Goal: Task Accomplishment & Management: Manage account settings

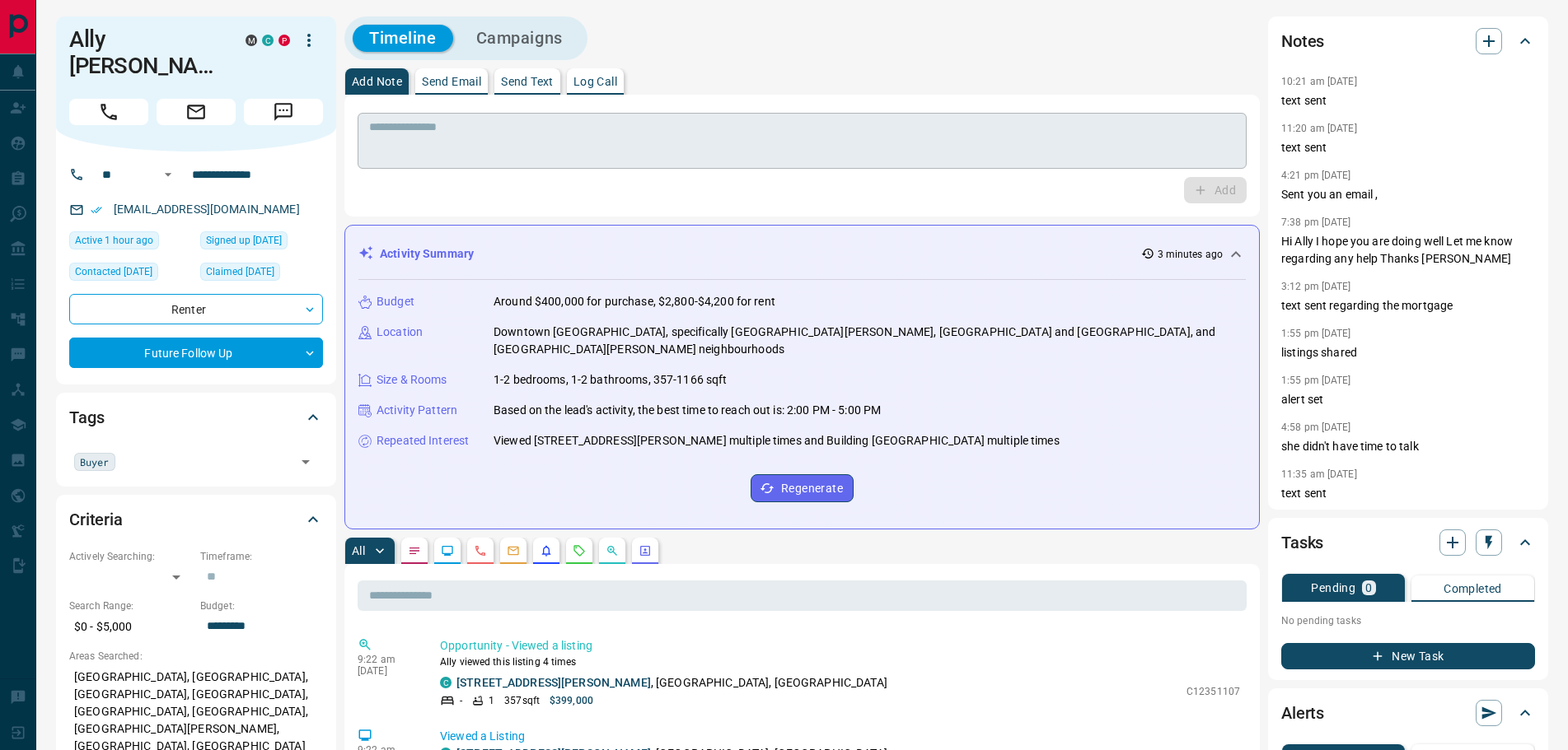
click at [517, 134] on textarea at bounding box center [802, 141] width 866 height 42
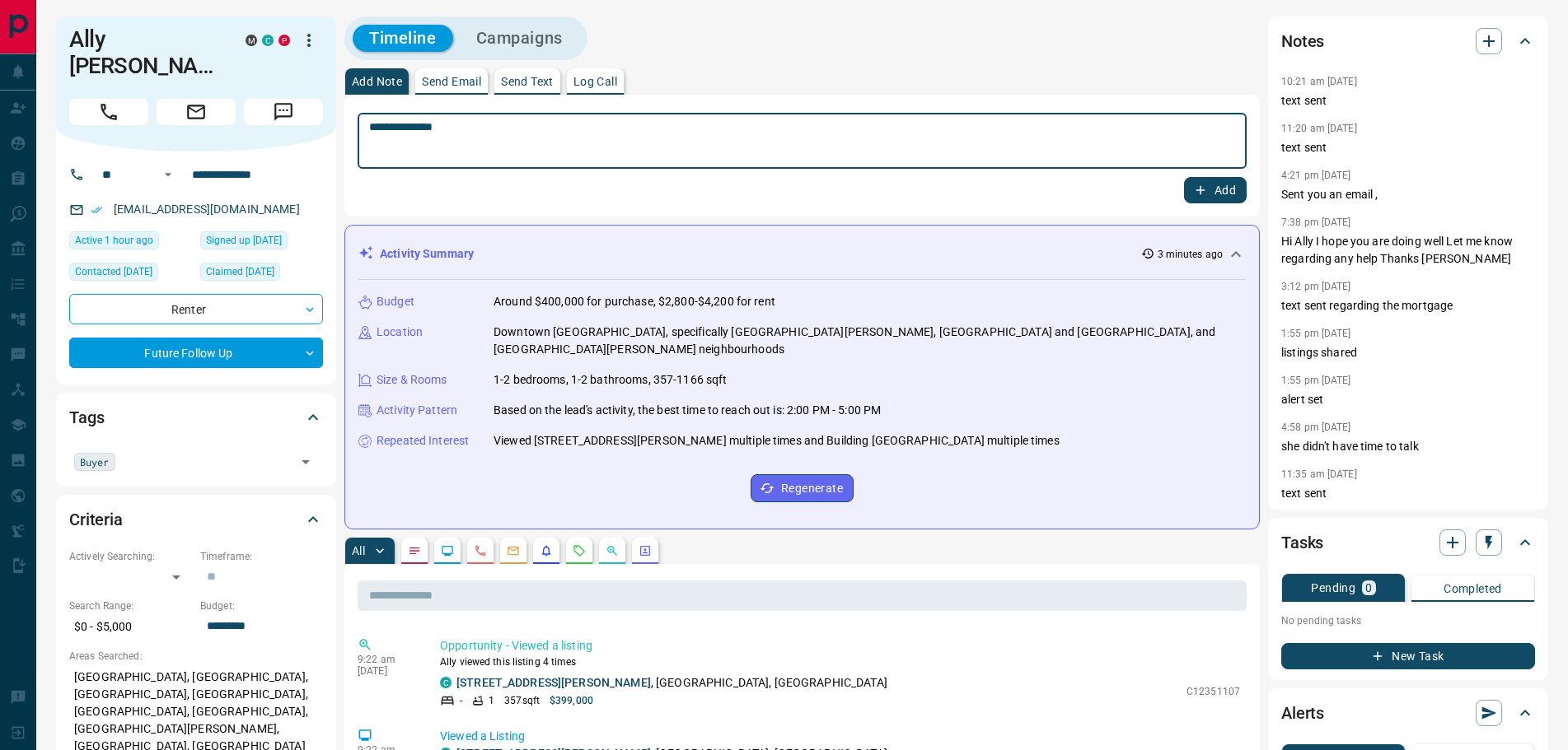
type textarea "**********"
click at [1223, 192] on button "Add" at bounding box center [1215, 190] width 63 height 26
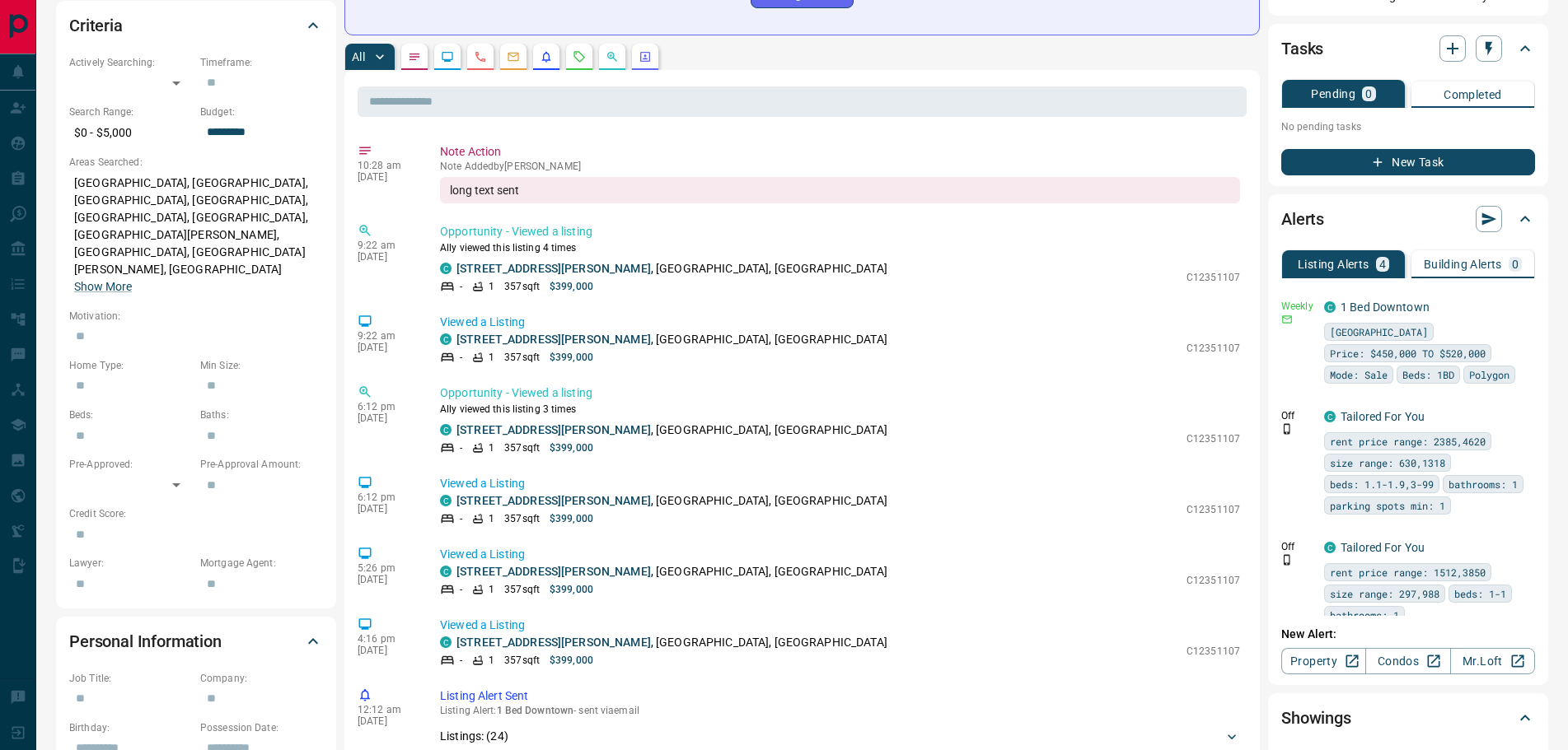
scroll to position [741, 0]
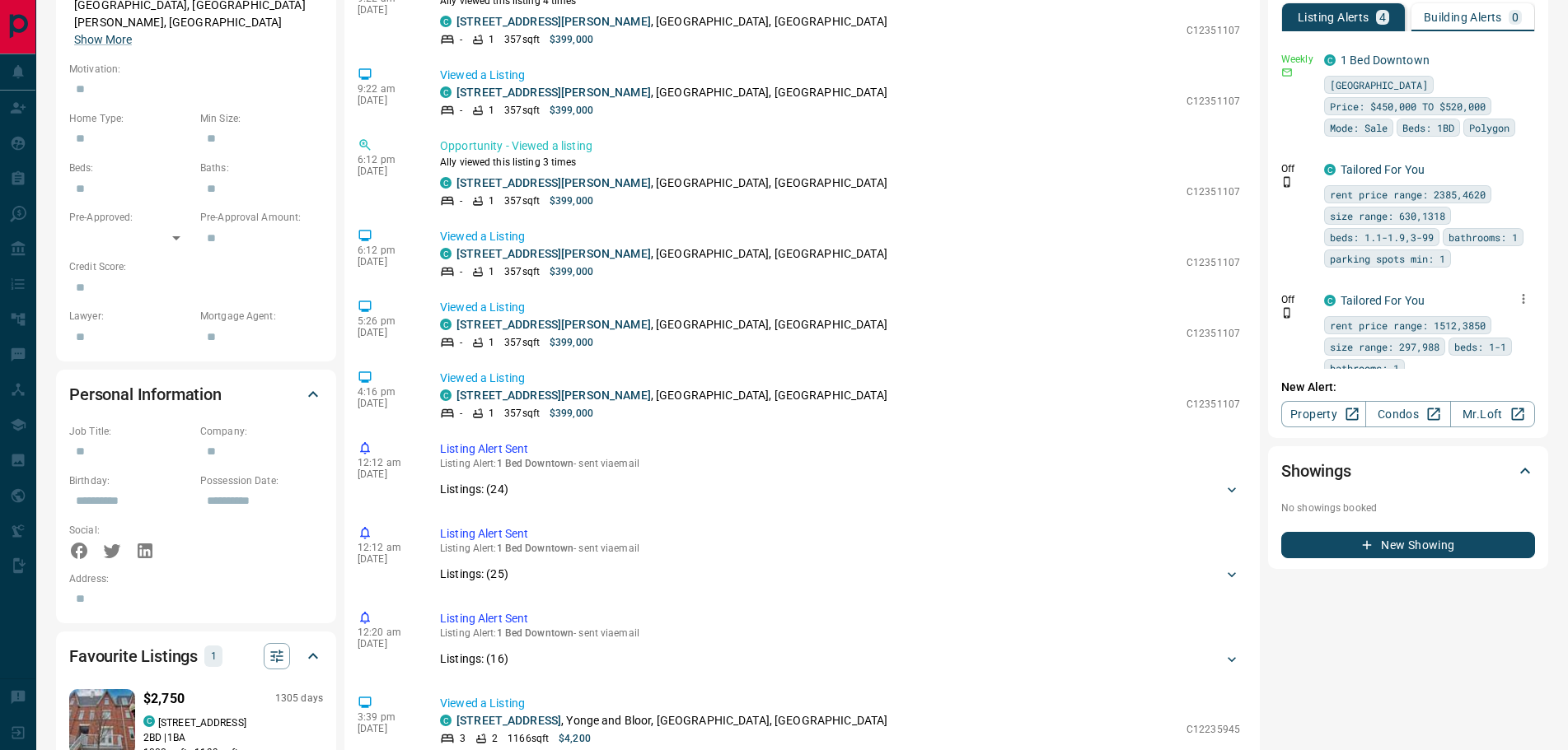
click at [1516, 291] on icon "button" at bounding box center [1523, 299] width 15 height 15
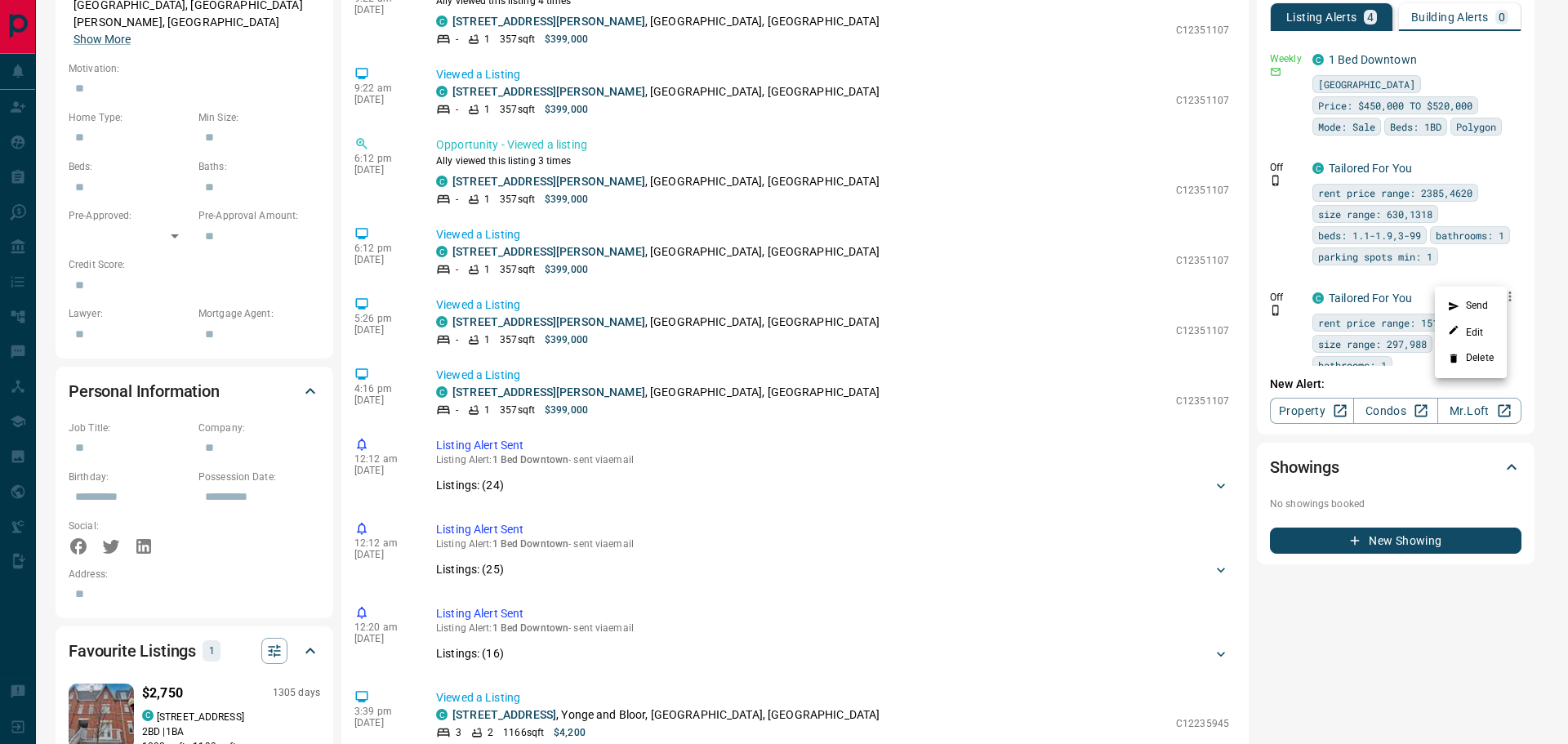
click at [1467, 361] on li "Delete" at bounding box center [1470, 359] width 72 height 26
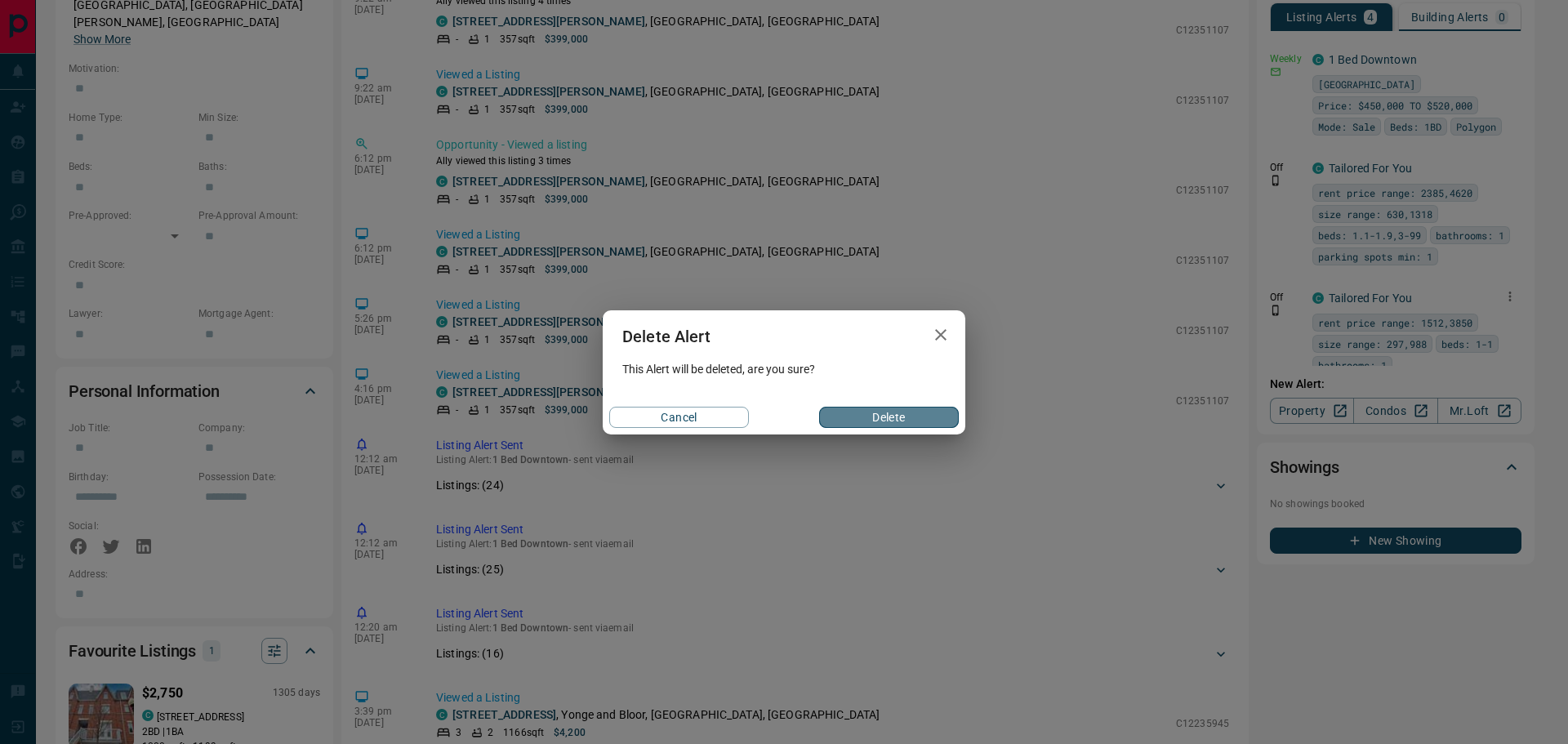
click at [890, 425] on button "Delete" at bounding box center [889, 417] width 140 height 21
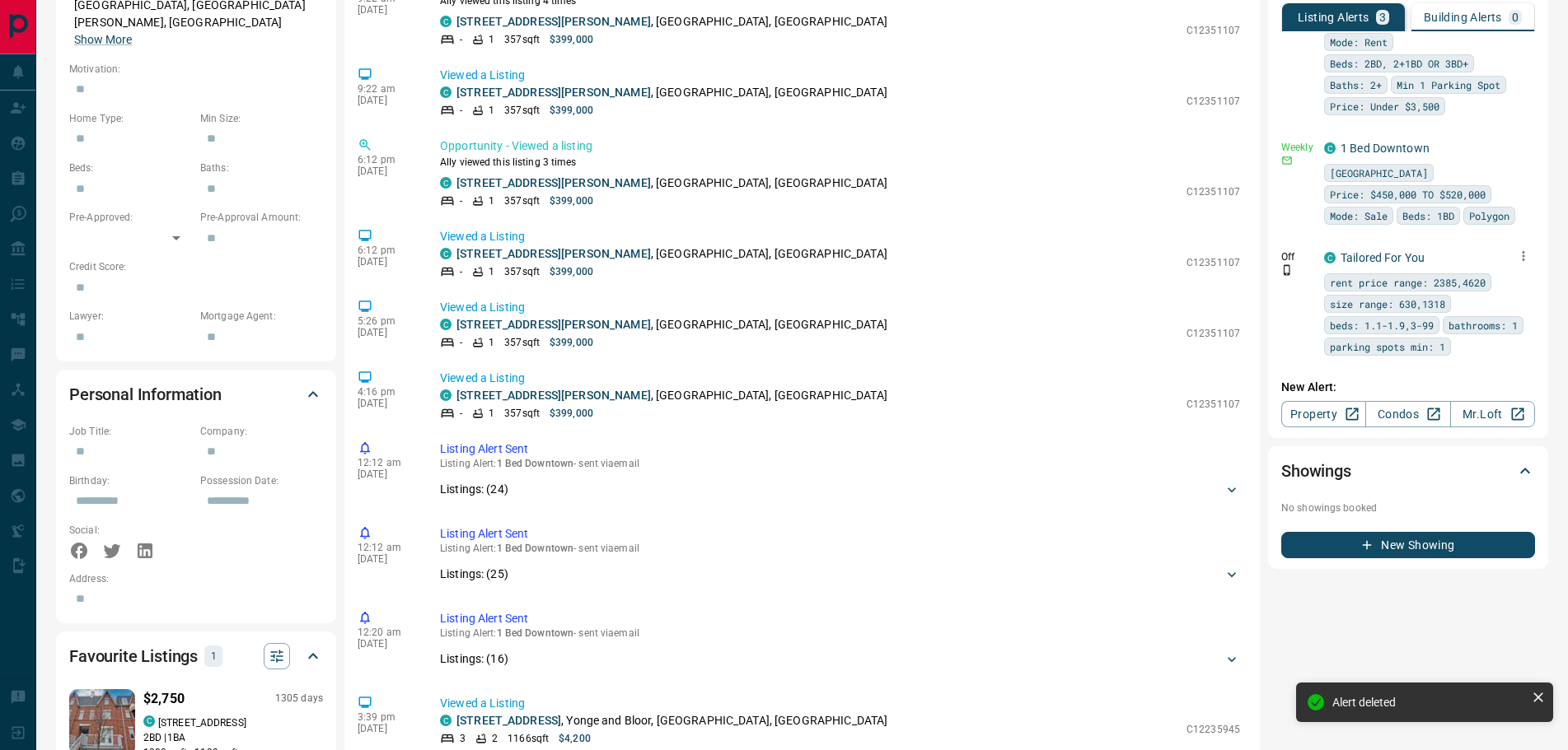
scroll to position [104, 0]
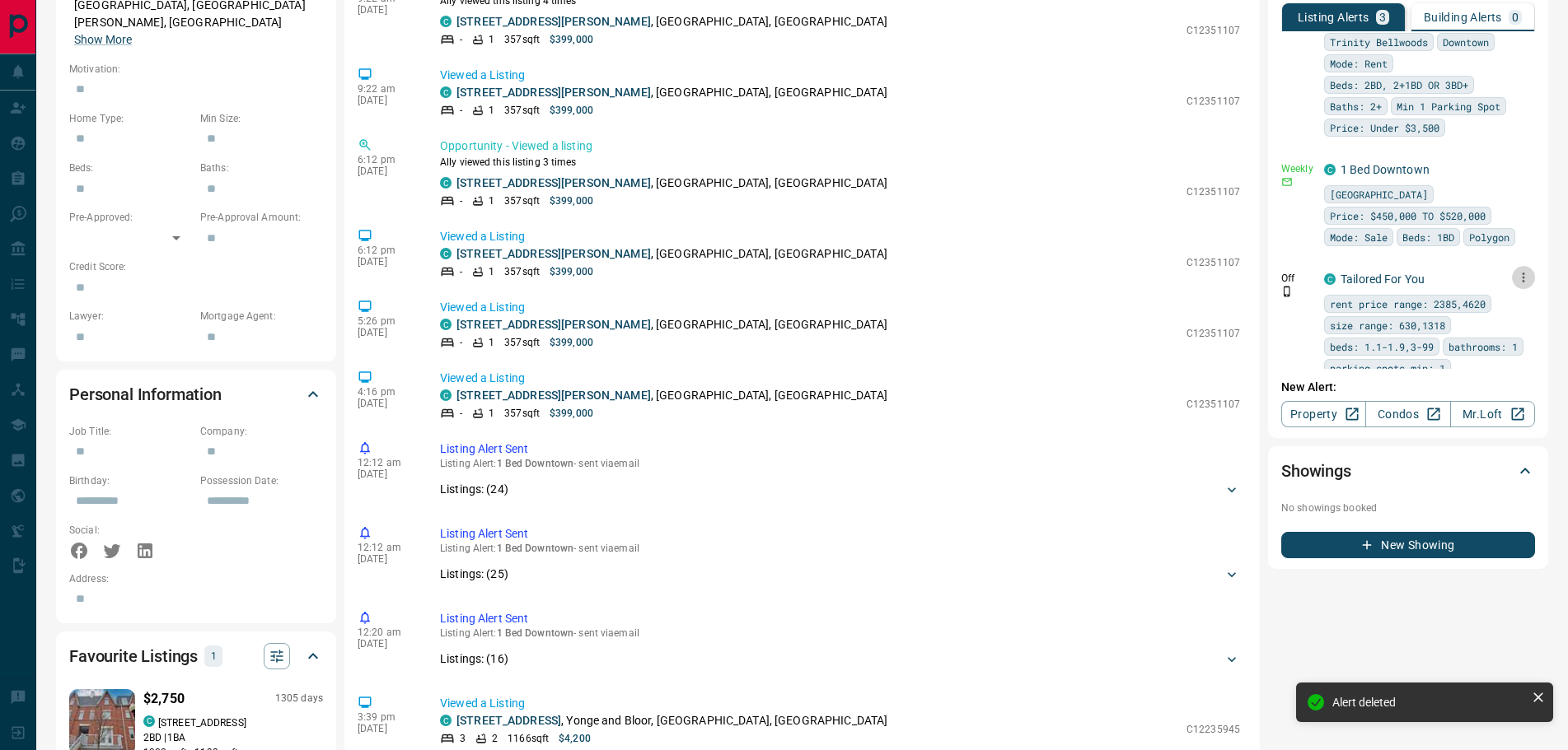
click at [1516, 270] on icon "button" at bounding box center [1523, 277] width 15 height 15
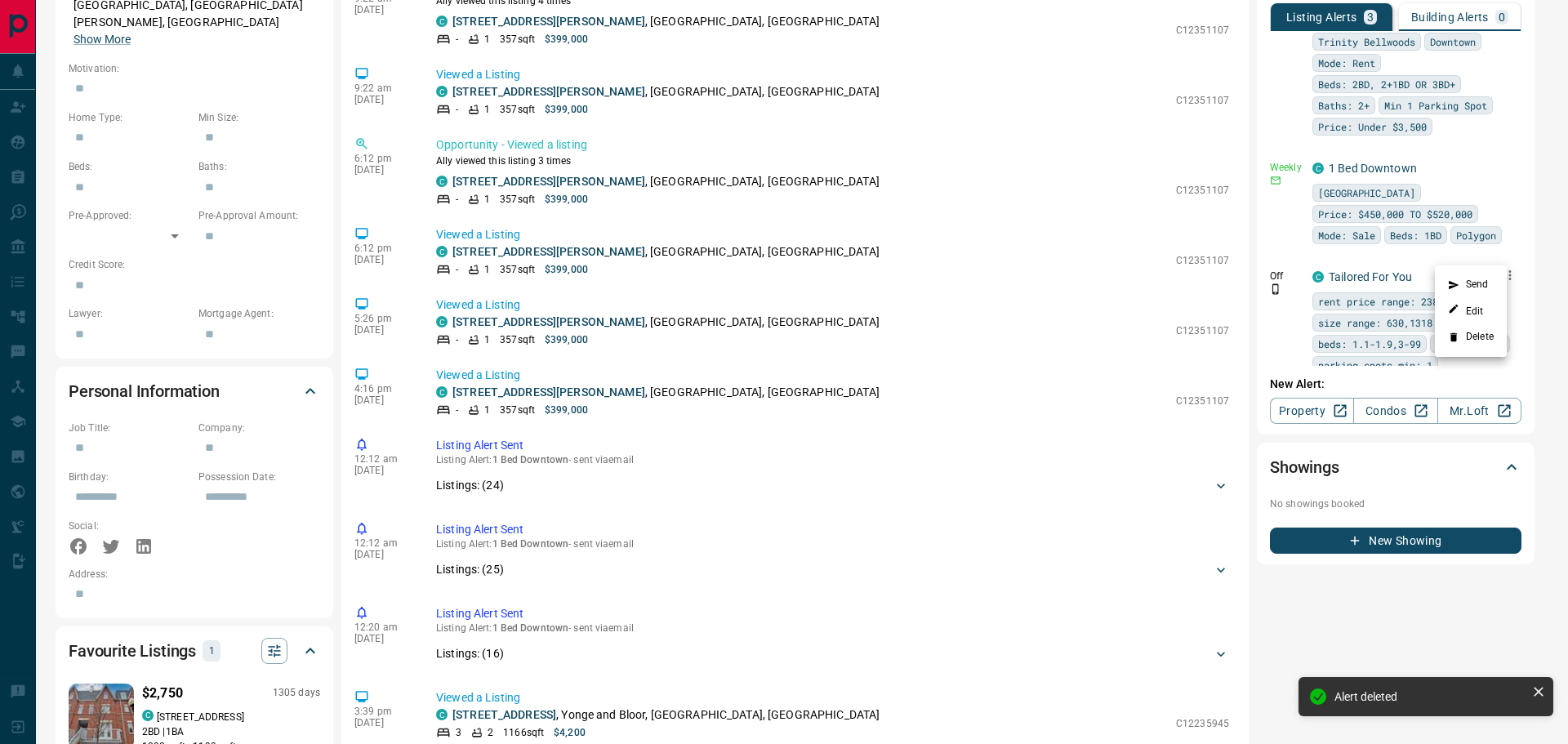
click at [1456, 338] on icon at bounding box center [1453, 338] width 7 height 9
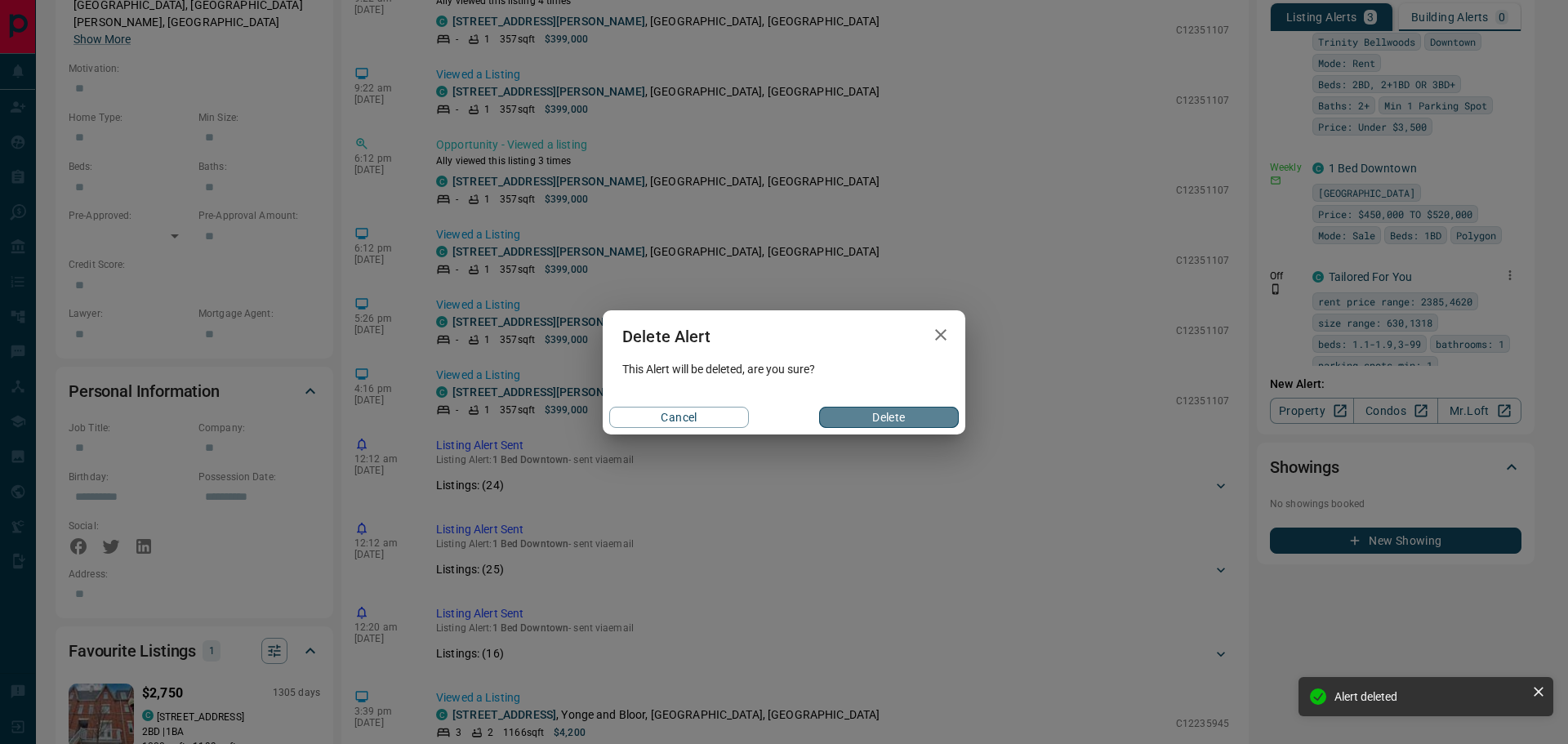
click at [849, 417] on button "Delete" at bounding box center [889, 417] width 140 height 21
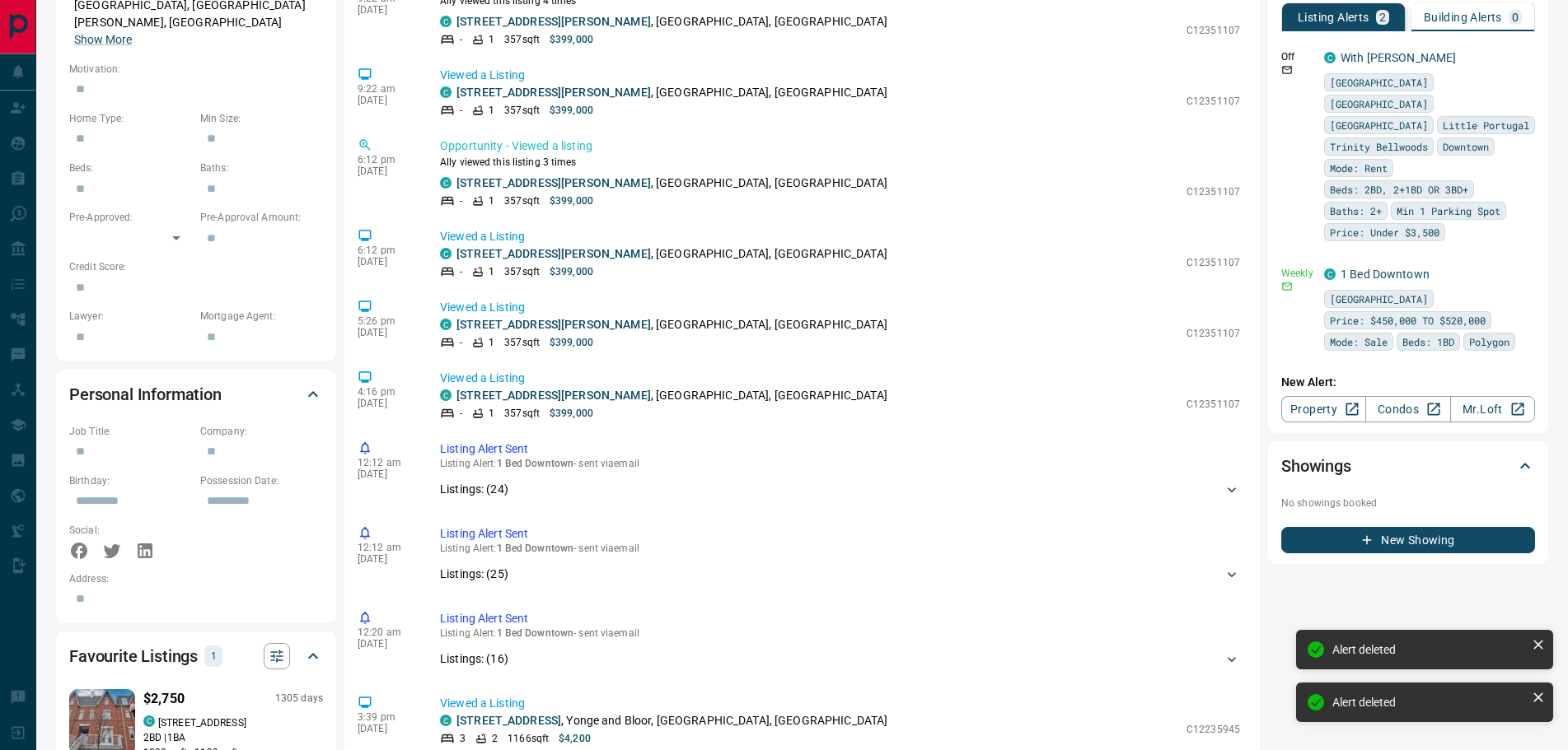
scroll to position [0, 0]
click at [1522, 265] on icon "button" at bounding box center [1523, 272] width 15 height 15
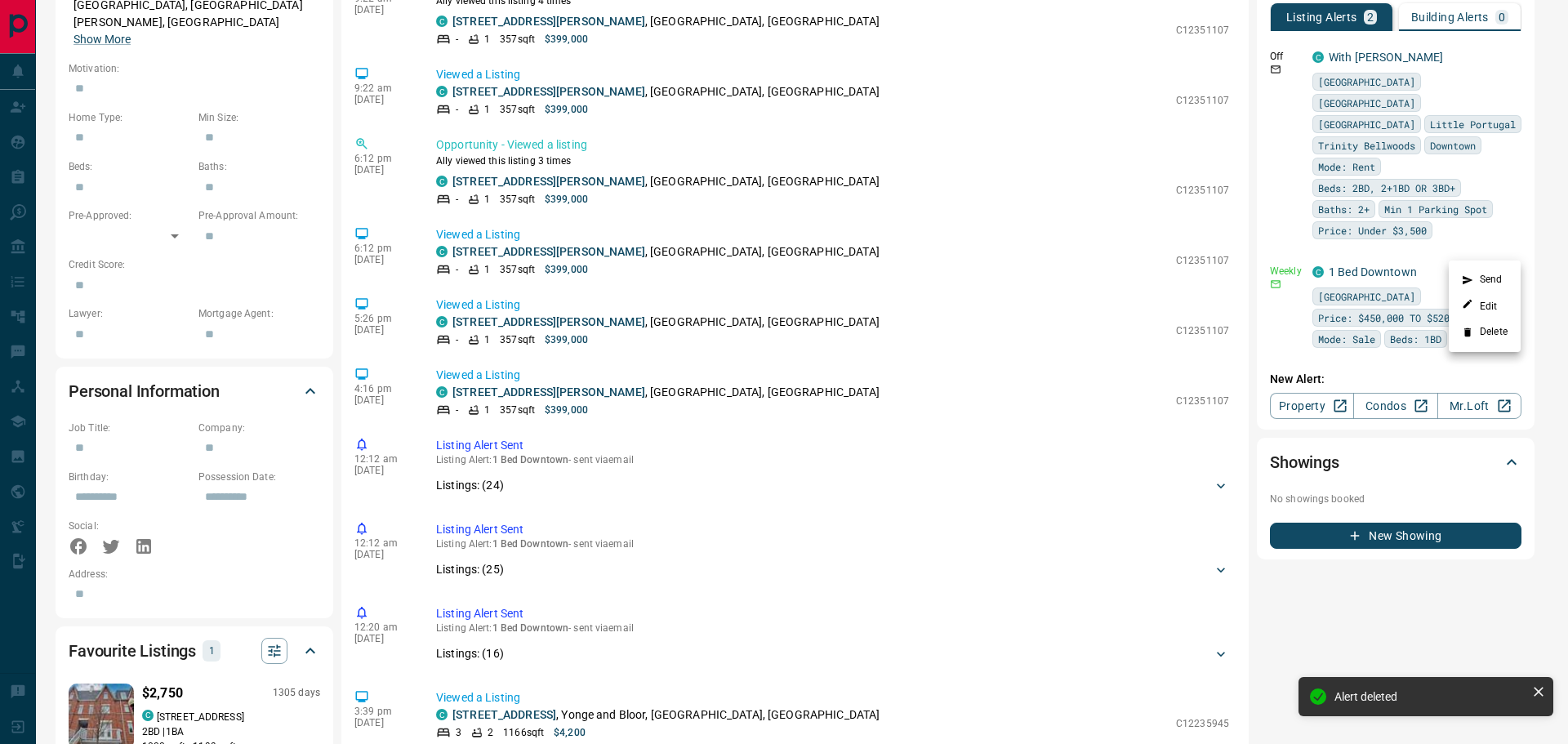
click at [1287, 297] on div at bounding box center [784, 372] width 1568 height 744
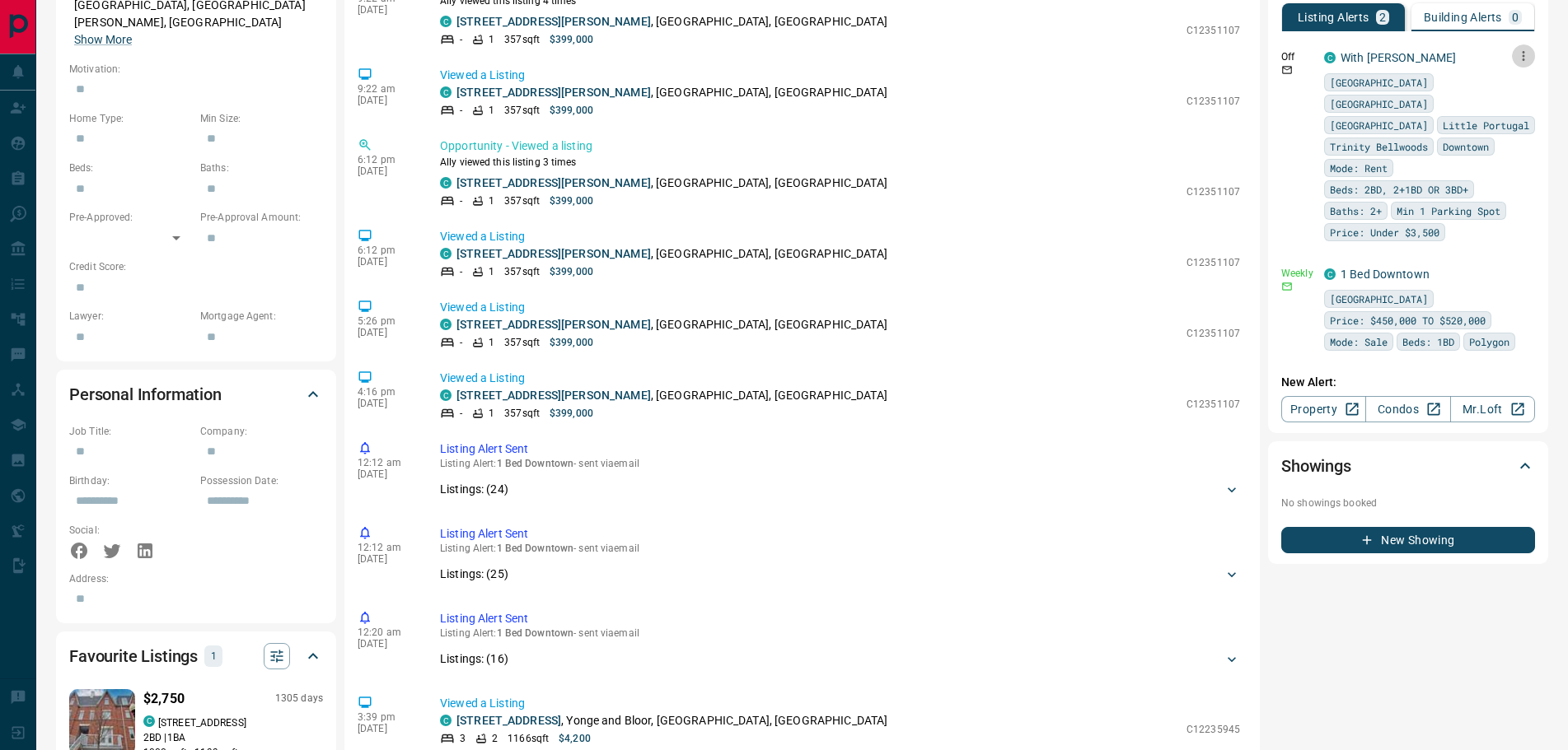
click at [1524, 56] on icon "button" at bounding box center [1523, 56] width 2 height 10
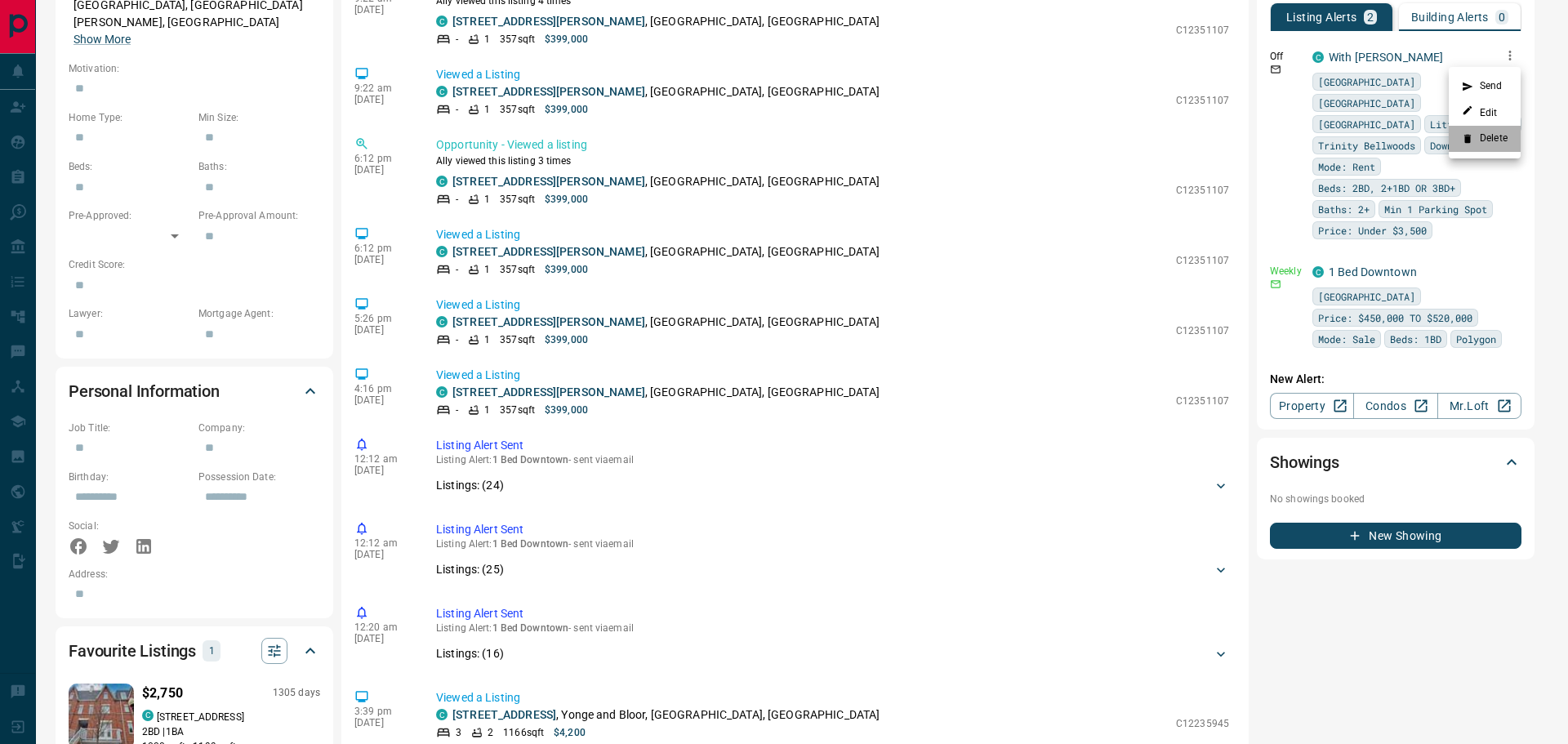
click at [1488, 138] on li "Delete" at bounding box center [1484, 139] width 72 height 26
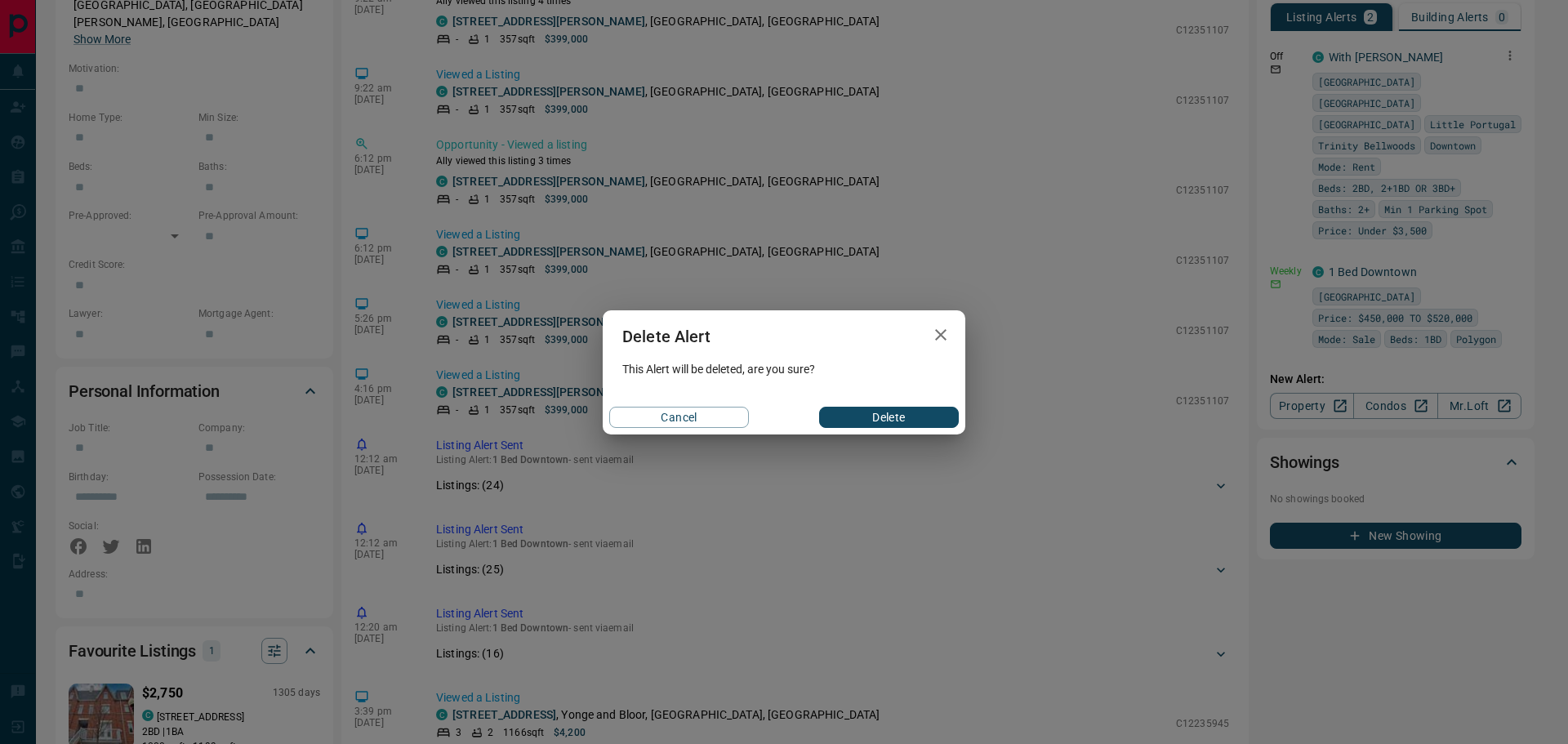
click at [932, 413] on button "Delete" at bounding box center [889, 417] width 140 height 21
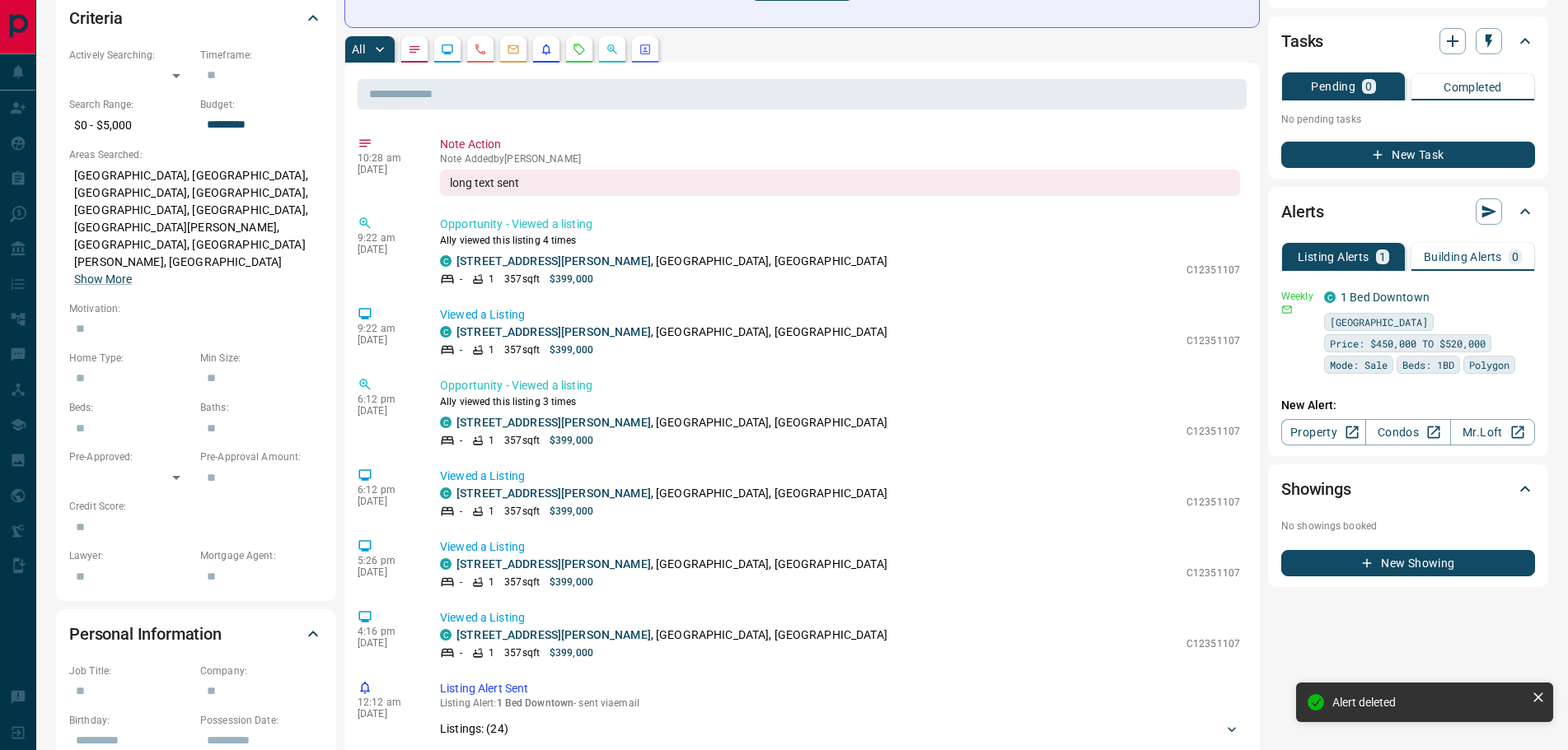
scroll to position [494, 0]
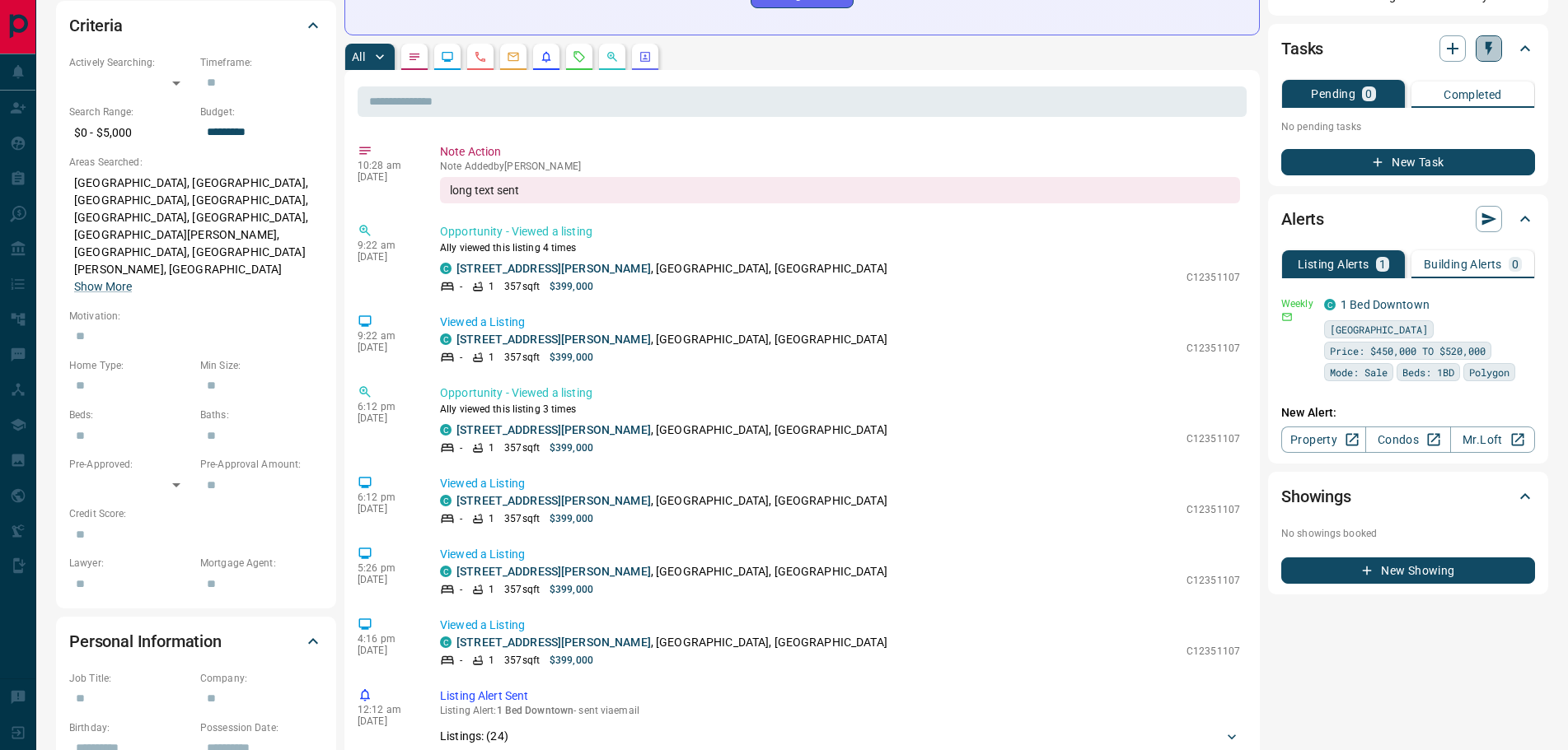
click at [1483, 56] on icon "button" at bounding box center [1488, 49] width 17 height 17
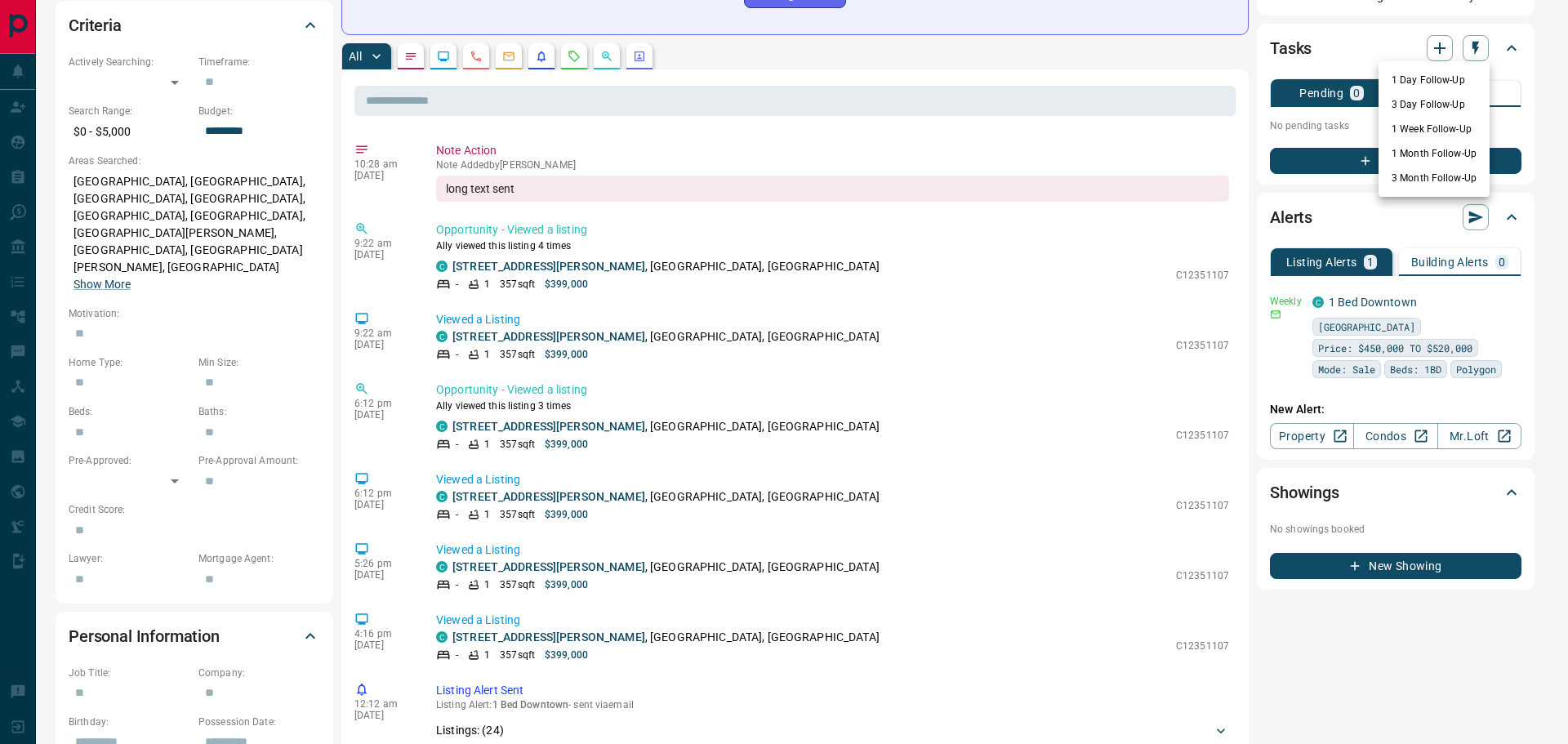
click at [1416, 154] on li "1 Month Follow-Up" at bounding box center [1433, 154] width 111 height 25
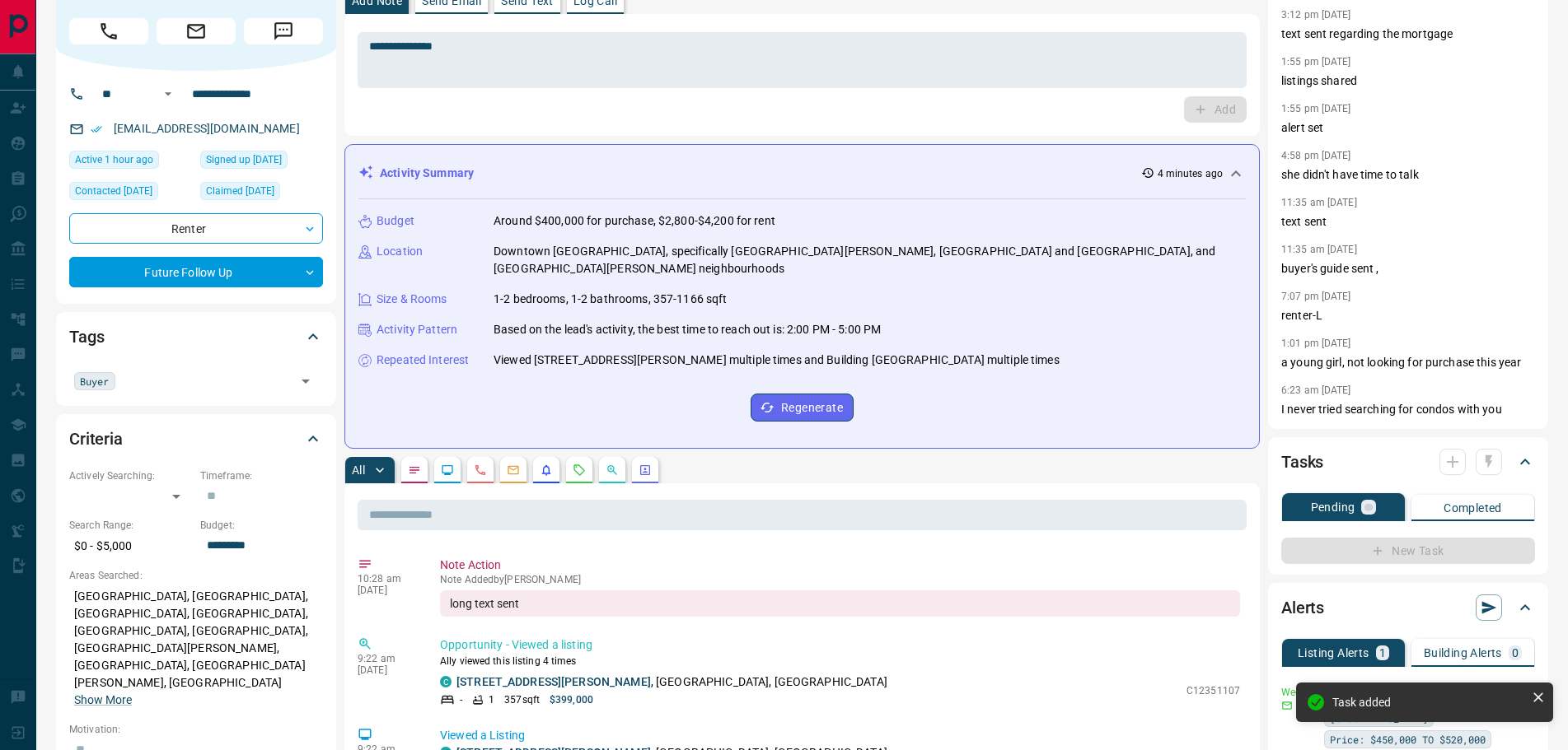
scroll to position [0, 0]
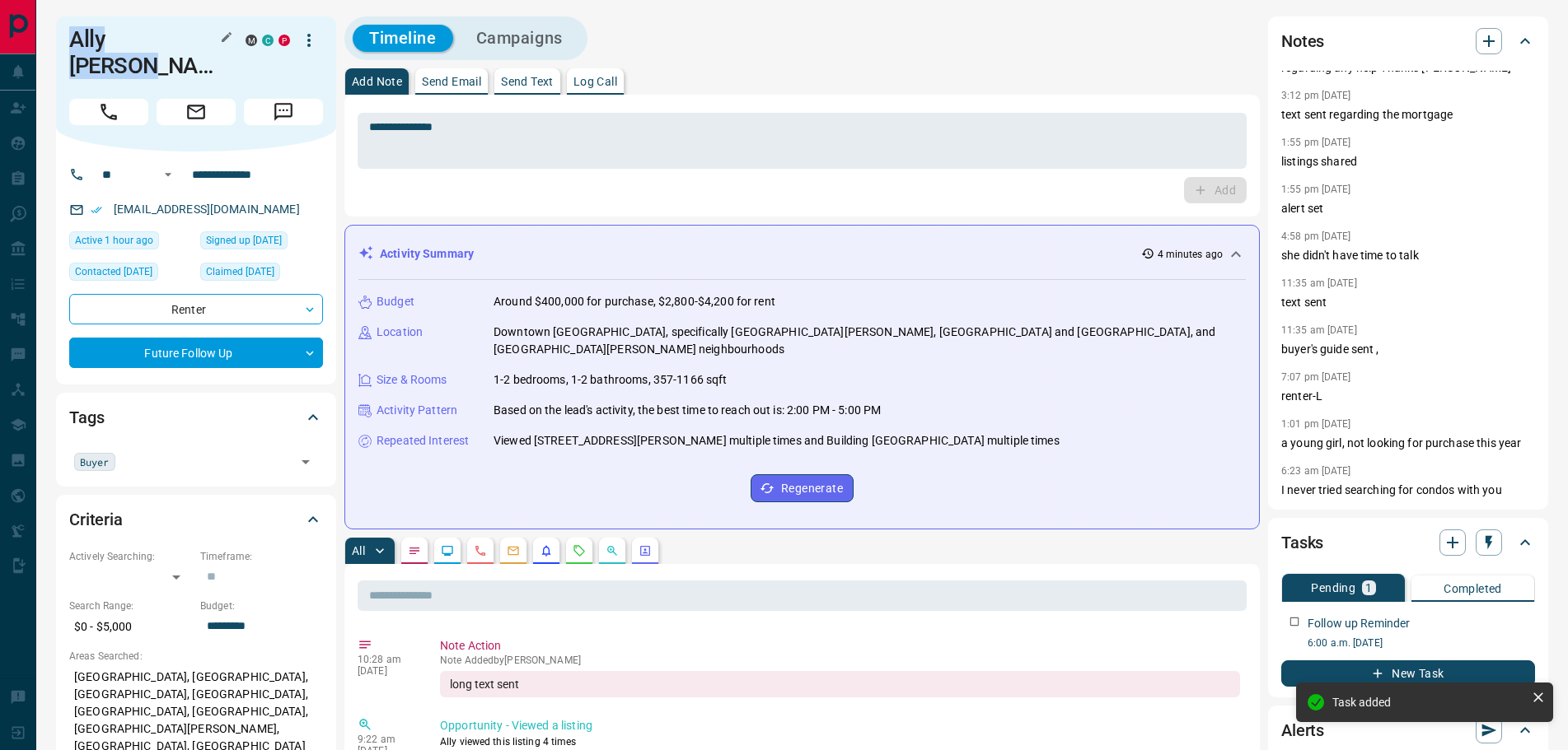
drag, startPoint x: 199, startPoint y: 47, endPoint x: 71, endPoint y: 41, distance: 128.1
click at [71, 41] on h1 "Ally [PERSON_NAME]" at bounding box center [145, 53] width 152 height 53
copy h1 "Ally [PERSON_NAME]"
